Goal: Obtain resource: Download file/media

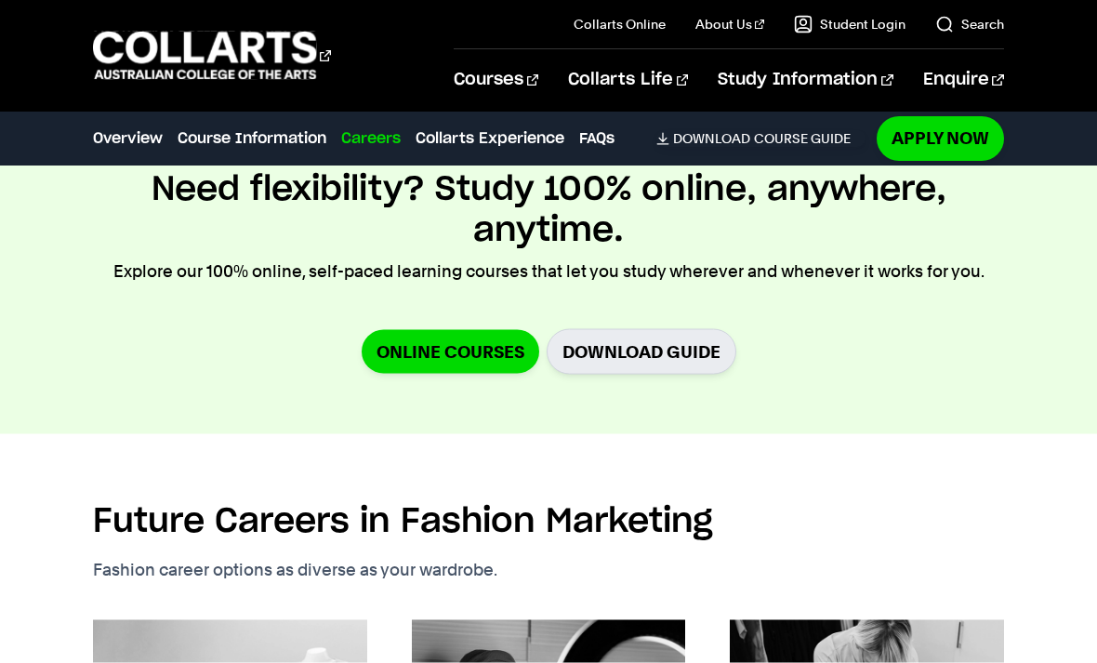
scroll to position [2650, 0]
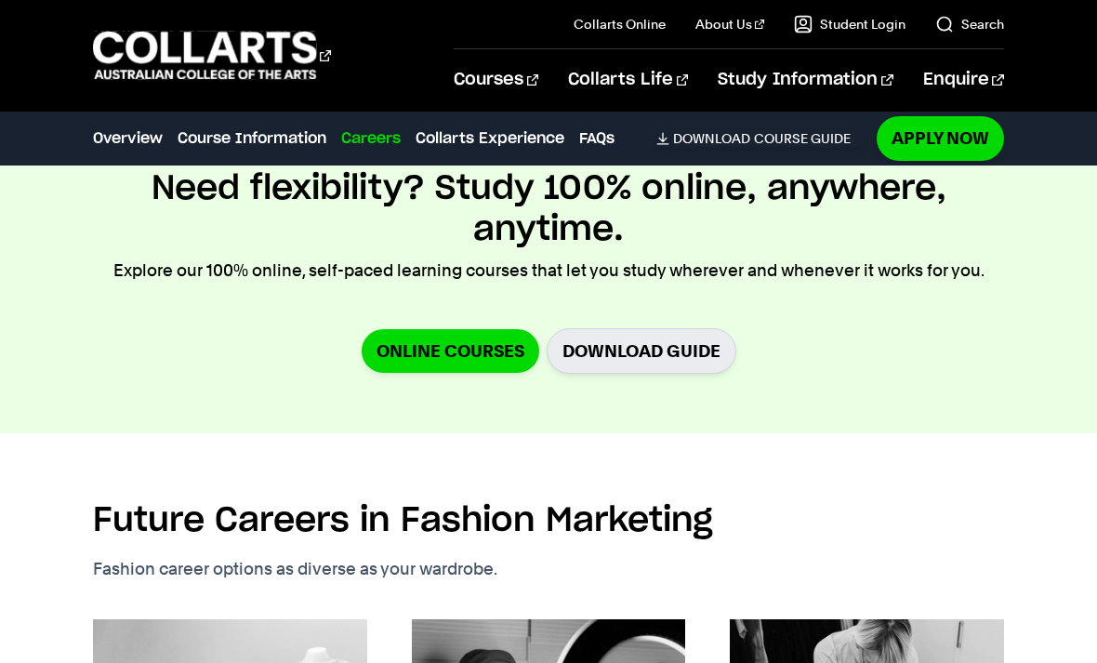
click at [378, 352] on link "Online Courses" at bounding box center [451, 351] width 178 height 44
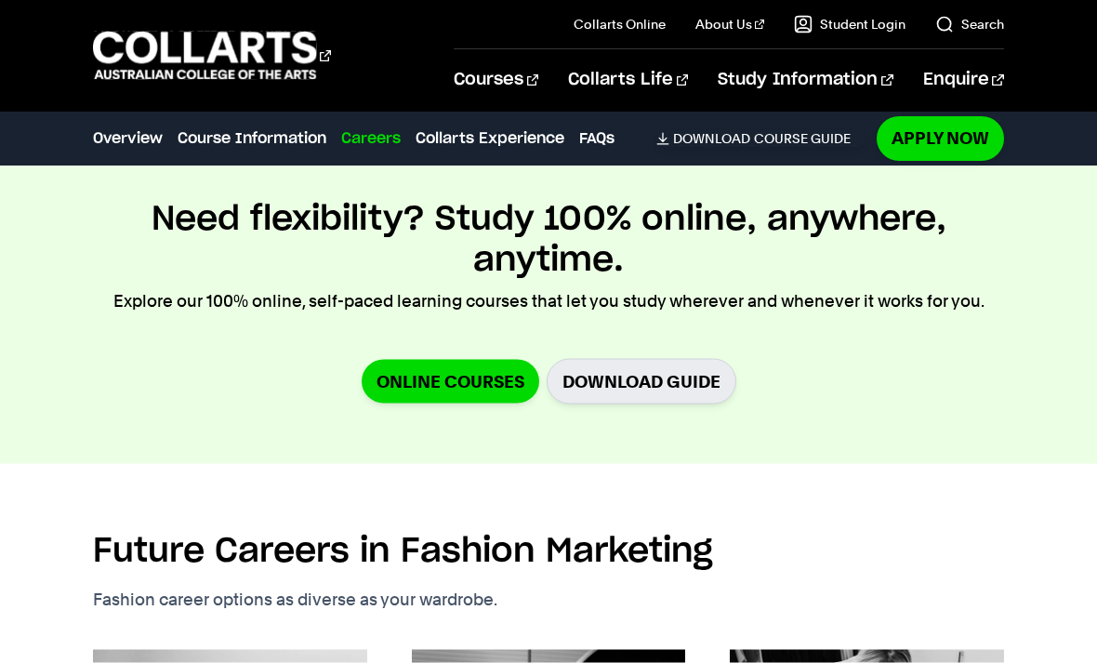
scroll to position [2614, 0]
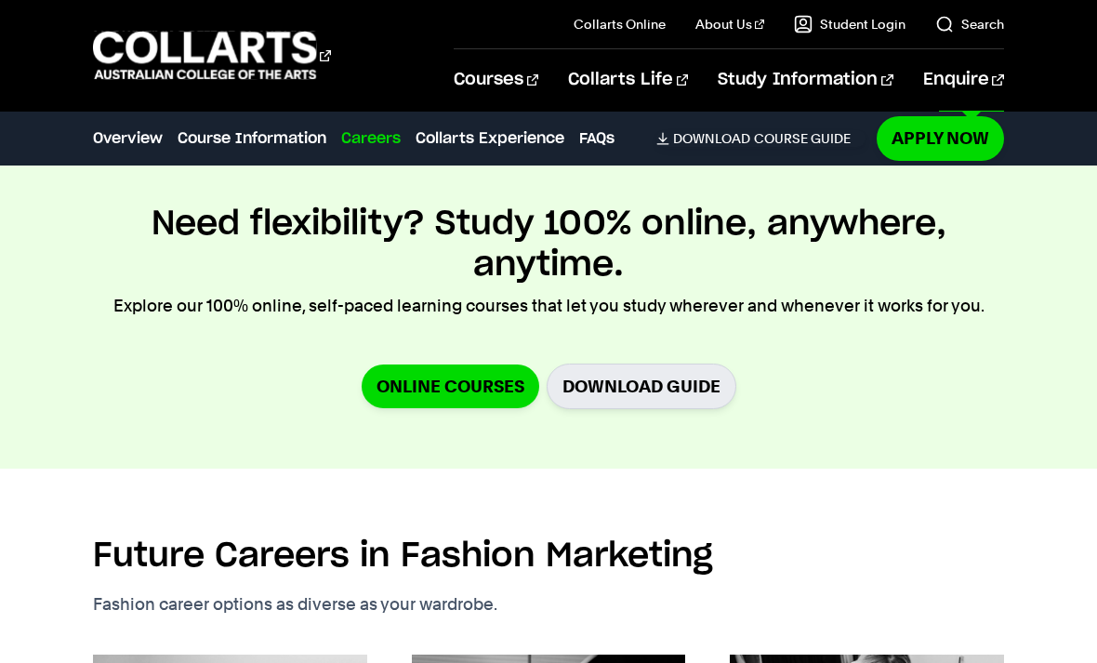
click at [975, 69] on link "Enquire" at bounding box center [963, 79] width 81 height 61
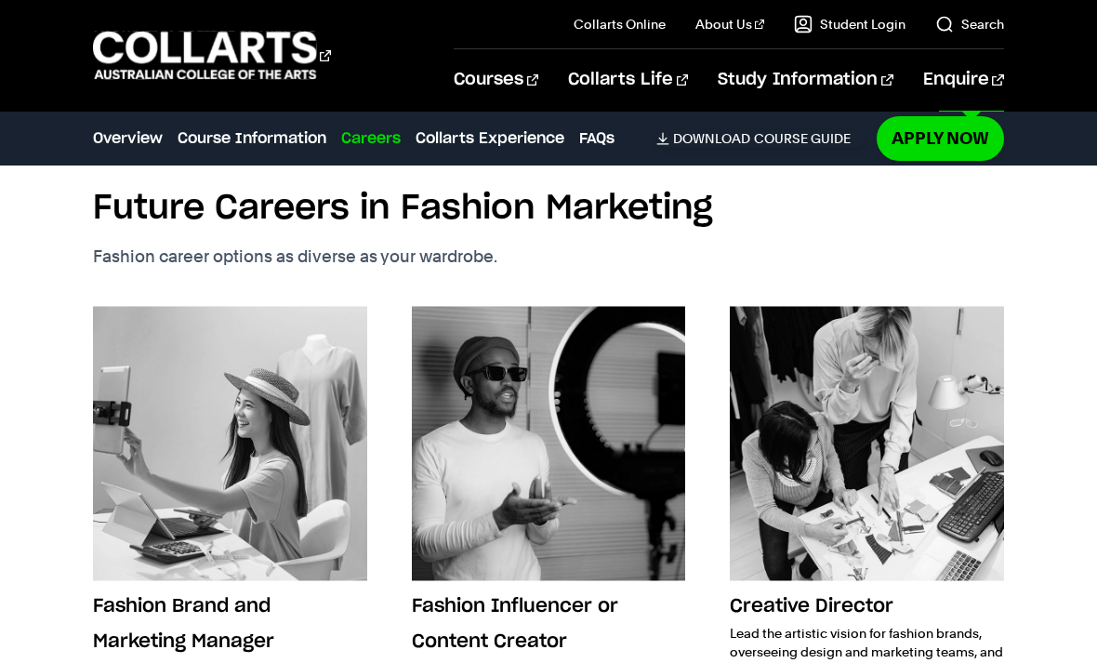
scroll to position [2963, 0]
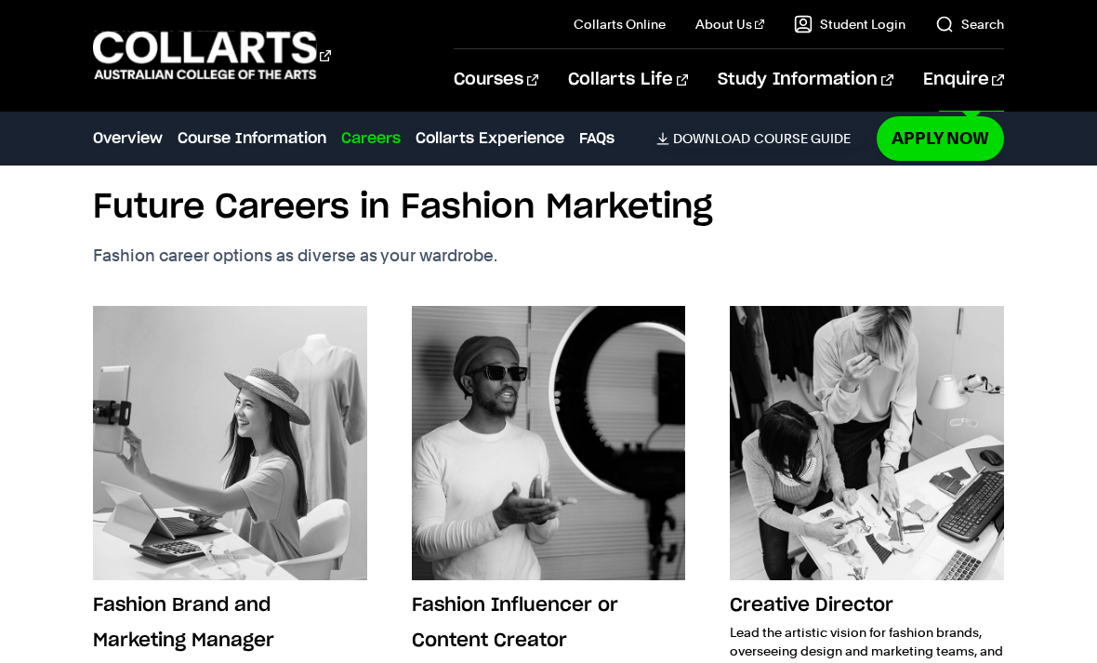
click at [809, 124] on div "Careers Overview Course Information Careers Collarts Experience FAQs Download C…" at bounding box center [478, 138] width 771 height 52
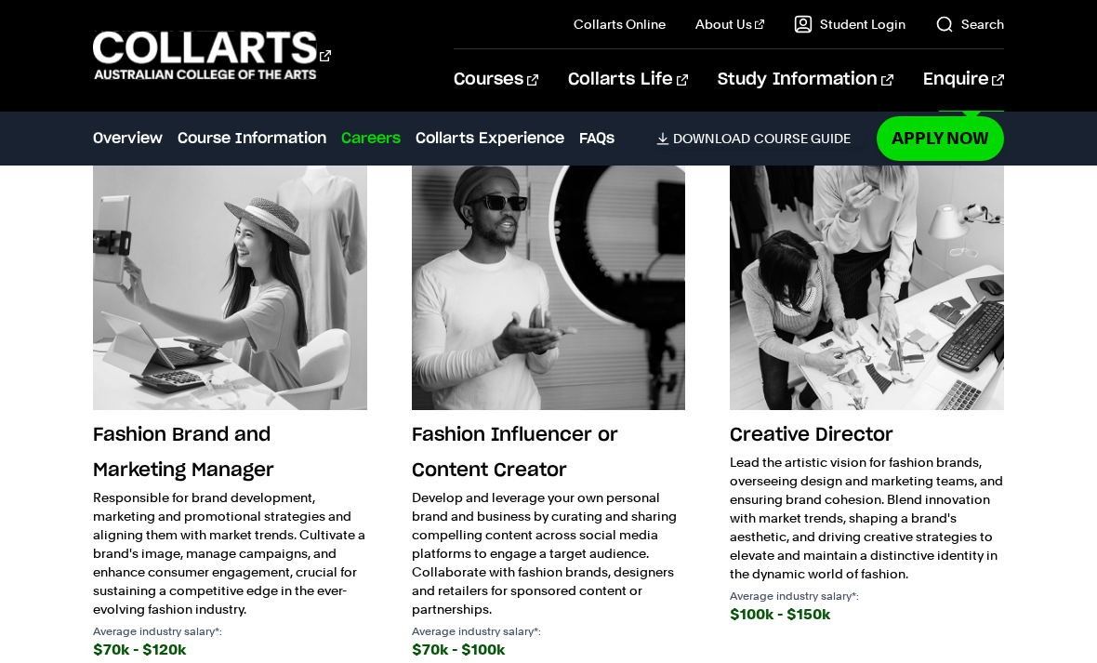
scroll to position [3131, 0]
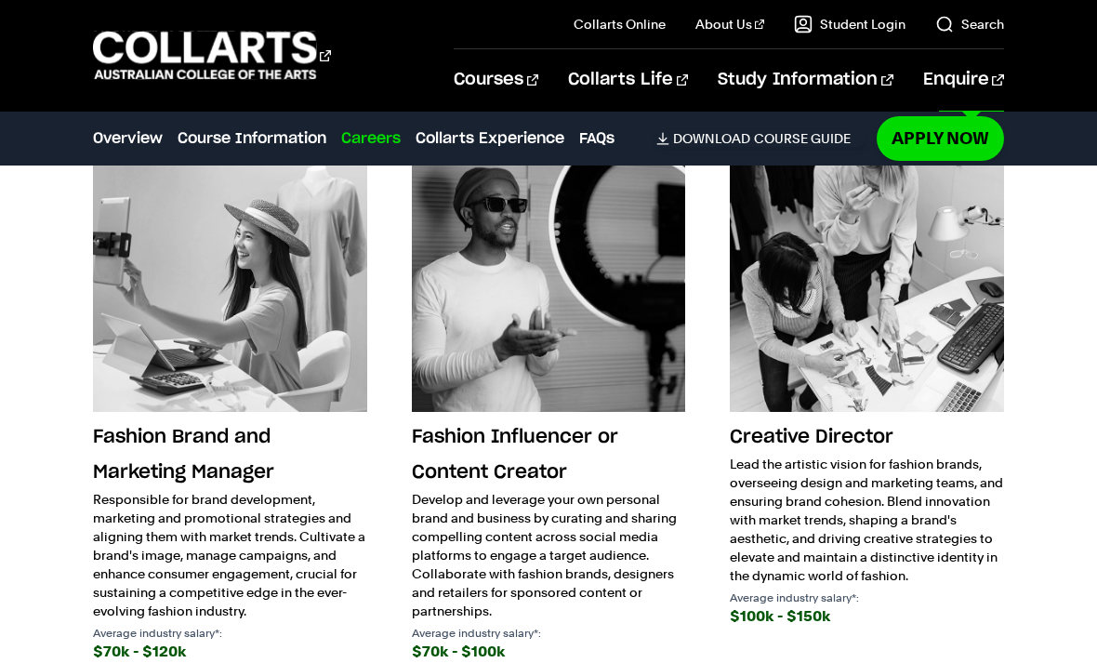
click at [778, 139] on link "Download Course Guide" at bounding box center [760, 138] width 209 height 17
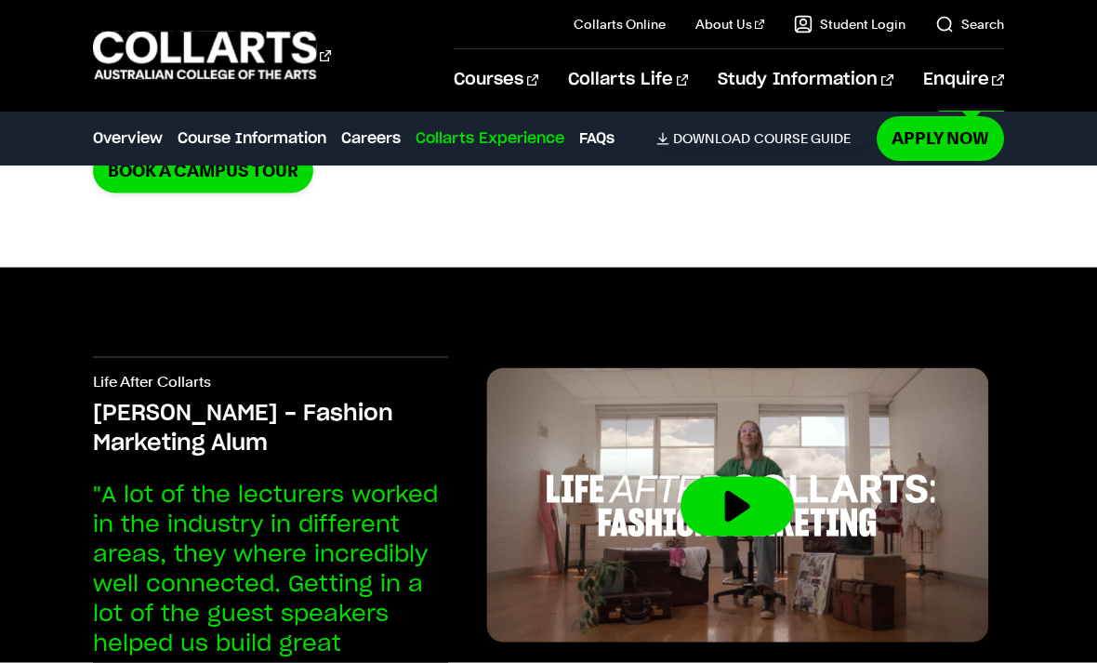
scroll to position [4464, 0]
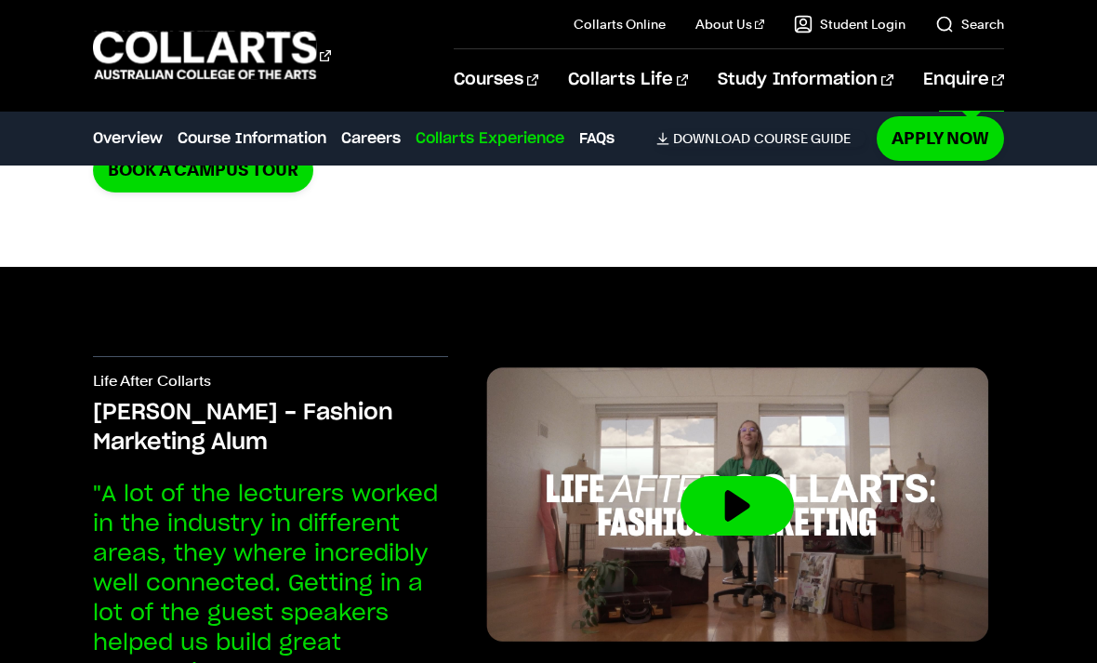
click at [742, 476] on button at bounding box center [736, 505] width 113 height 59
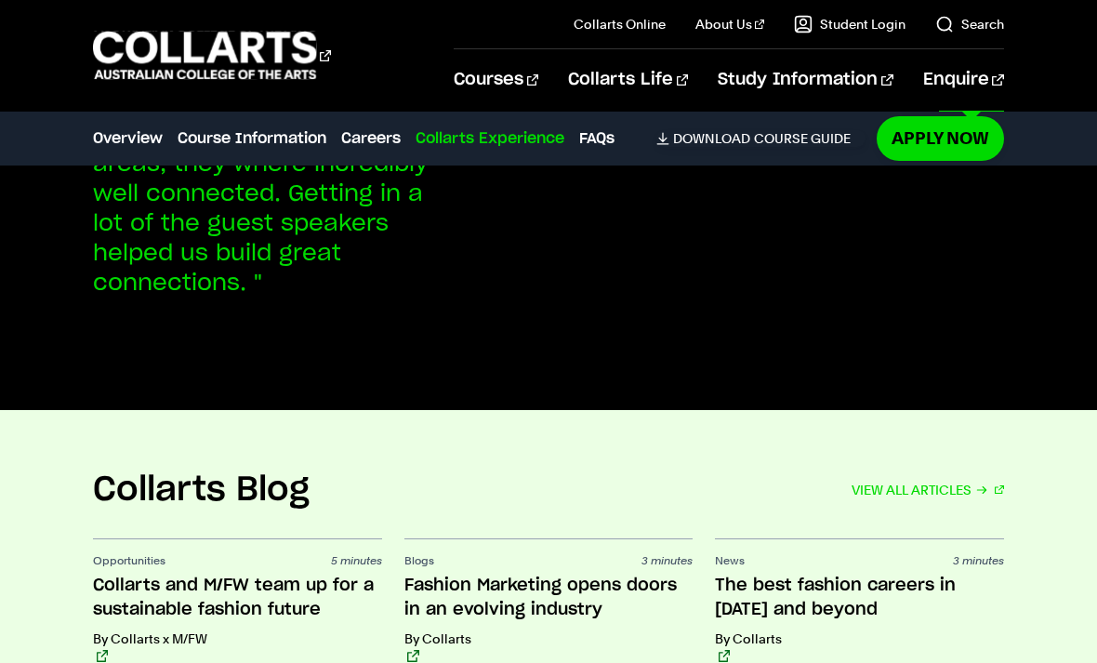
scroll to position [4811, 0]
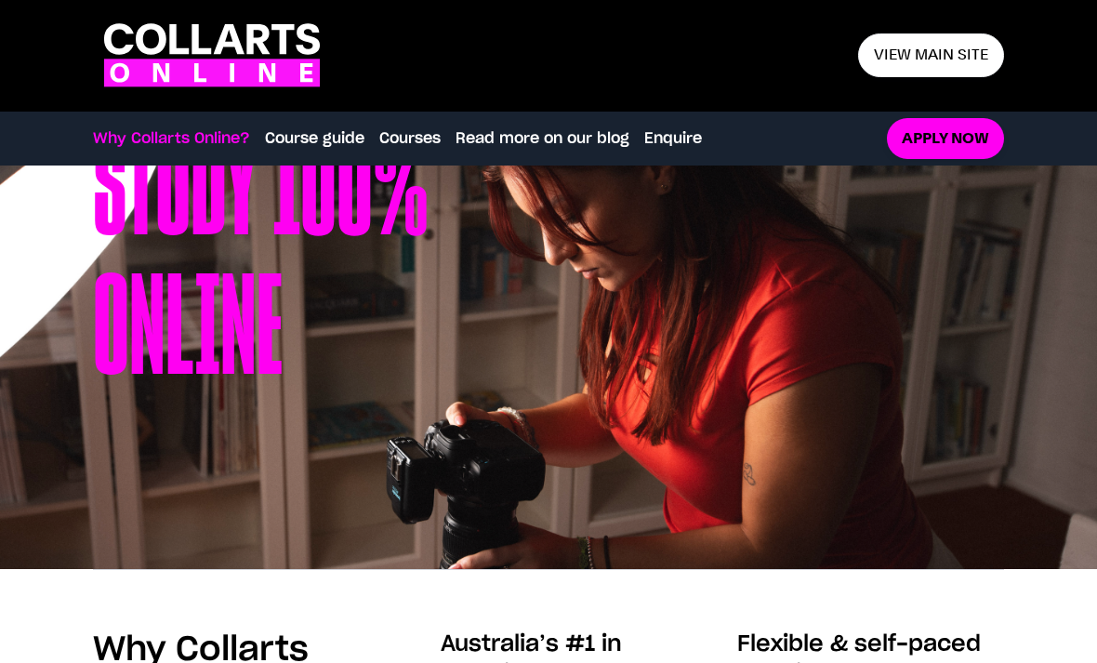
scroll to position [135, 0]
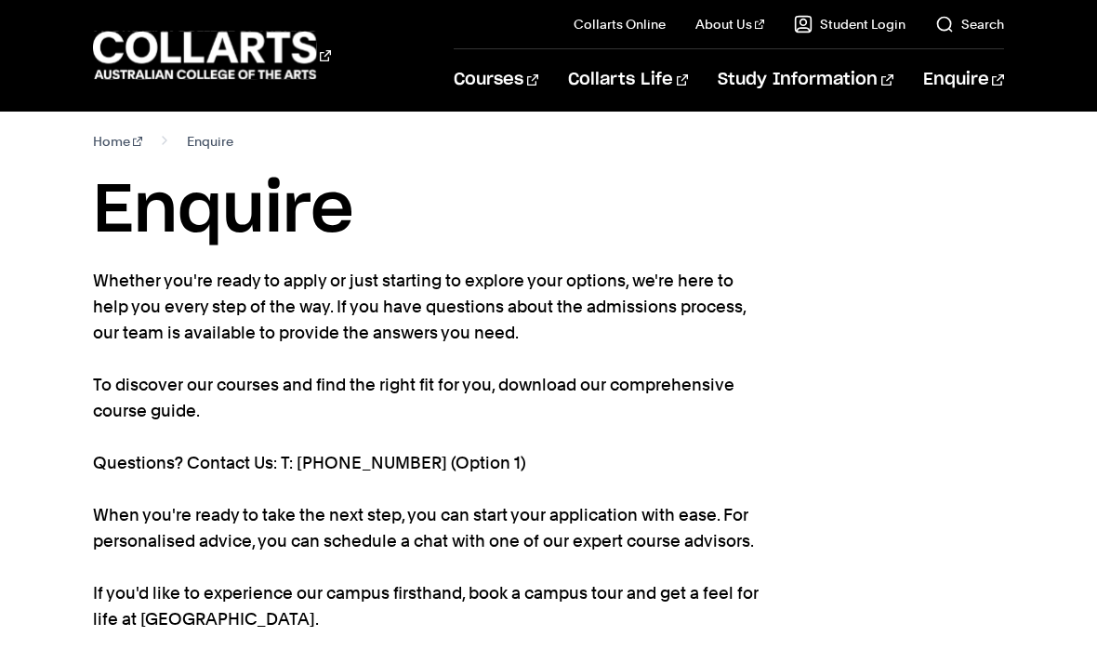
scroll to position [15, 0]
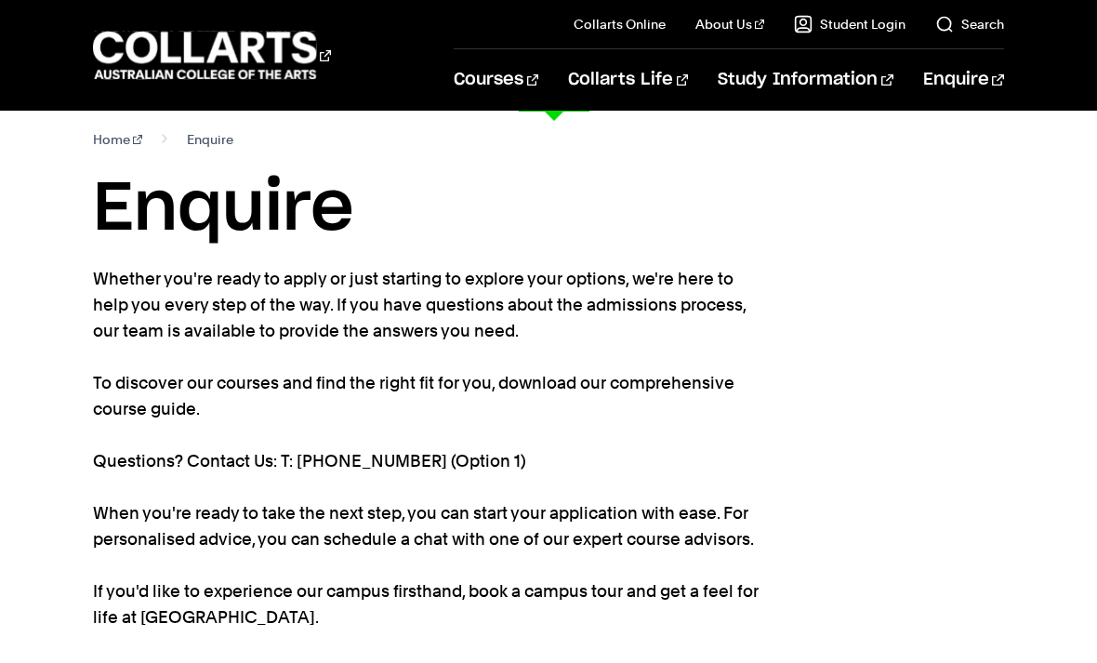
click at [538, 93] on link "Courses" at bounding box center [496, 79] width 85 height 61
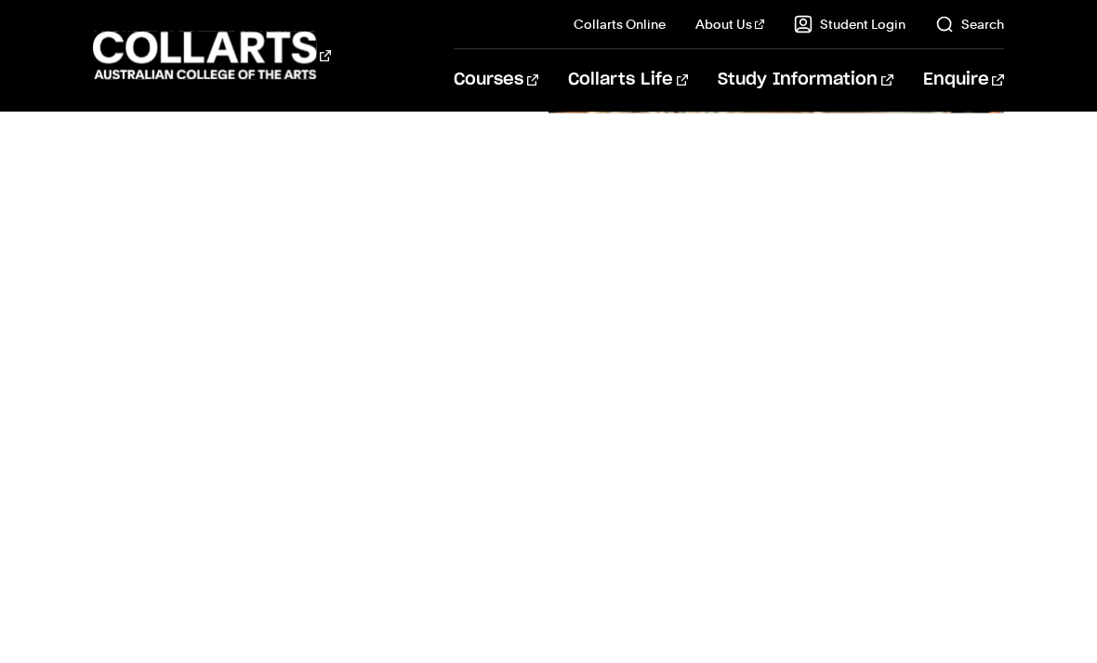
scroll to position [478, 0]
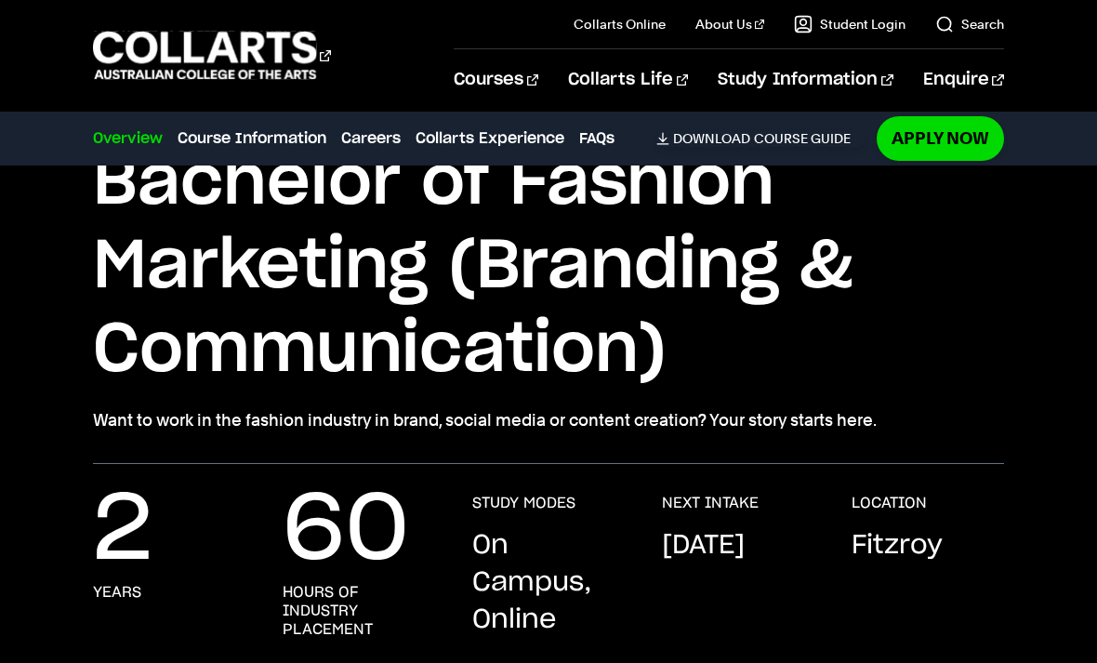
scroll to position [152, 0]
